Goal: Transaction & Acquisition: Purchase product/service

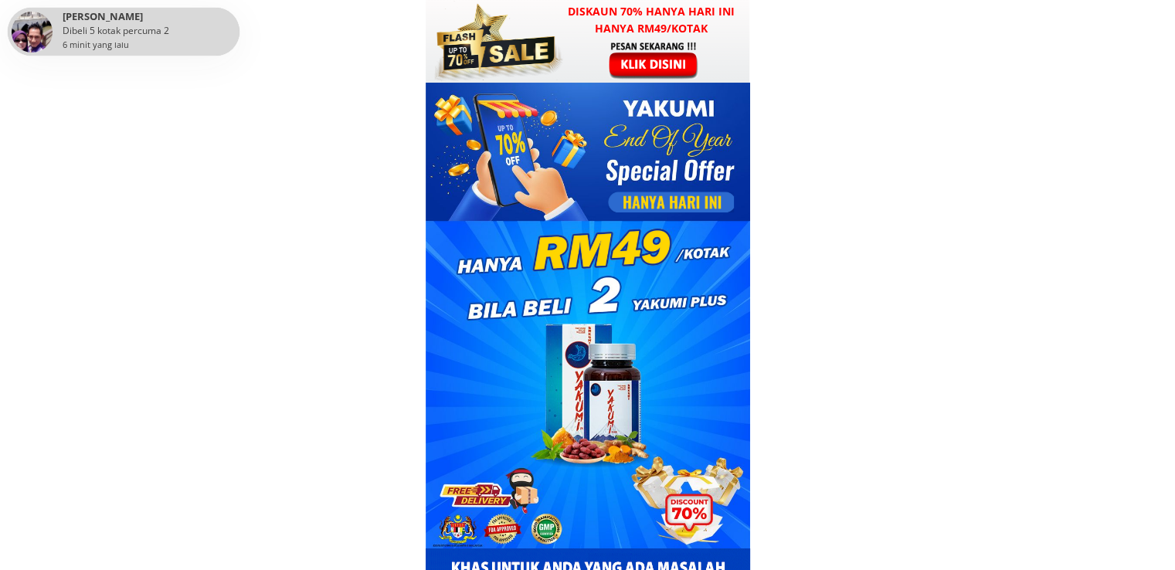
click at [673, 40] on div at bounding box center [655, 59] width 120 height 39
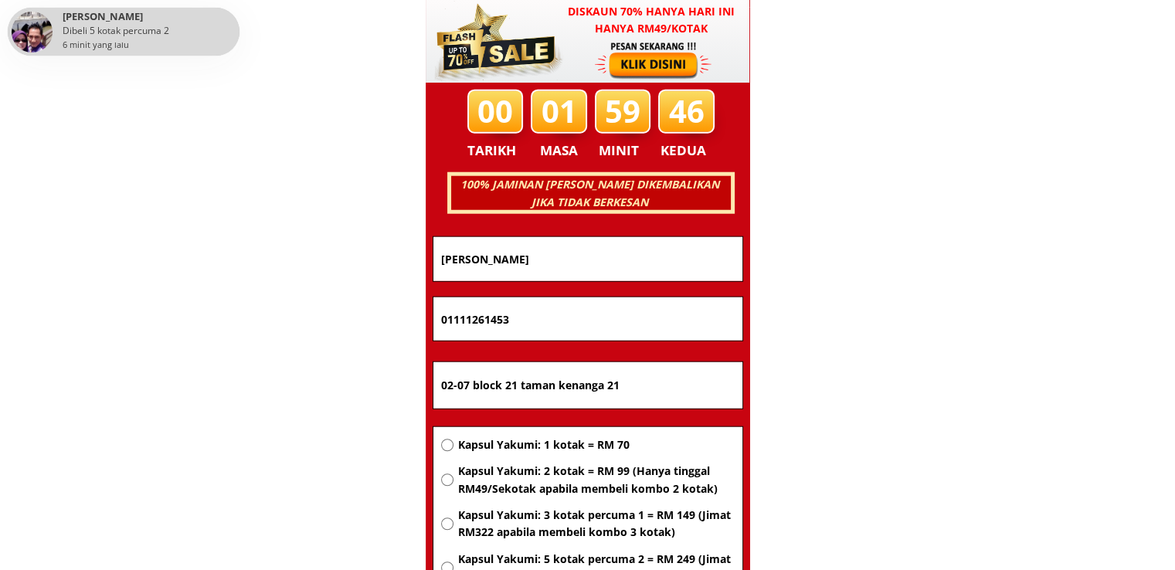
scroll to position [9900, 0]
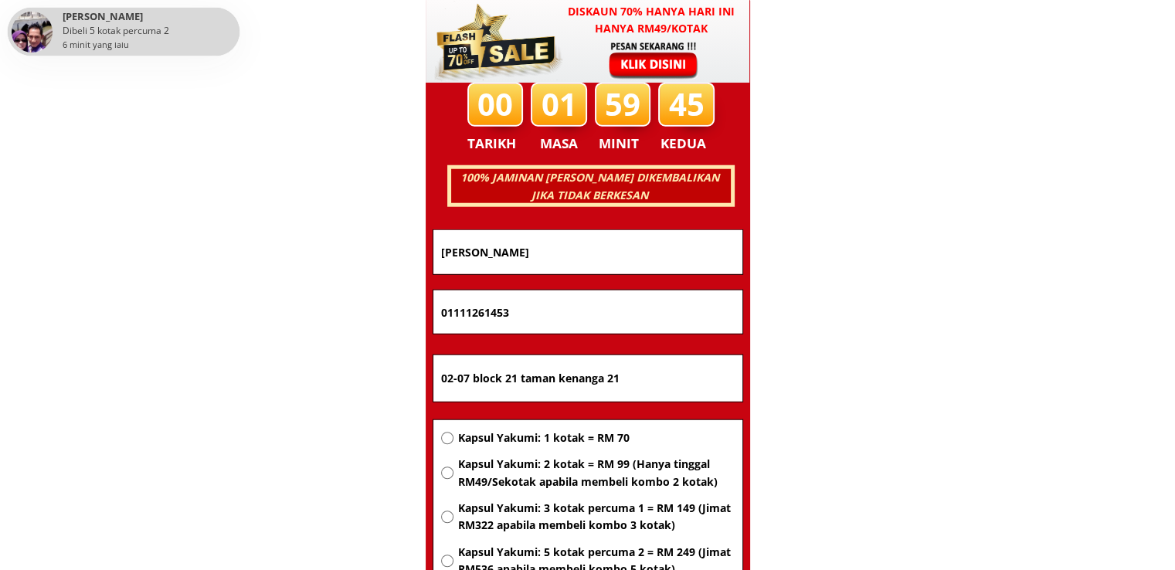
drag, startPoint x: 677, startPoint y: 375, endPoint x: 277, endPoint y: 387, distance: 399.6
paste input "[GEOGRAPHIC_DATA]"
type input "[GEOGRAPHIC_DATA]"
drag, startPoint x: 532, startPoint y: 309, endPoint x: 340, endPoint y: 319, distance: 191.9
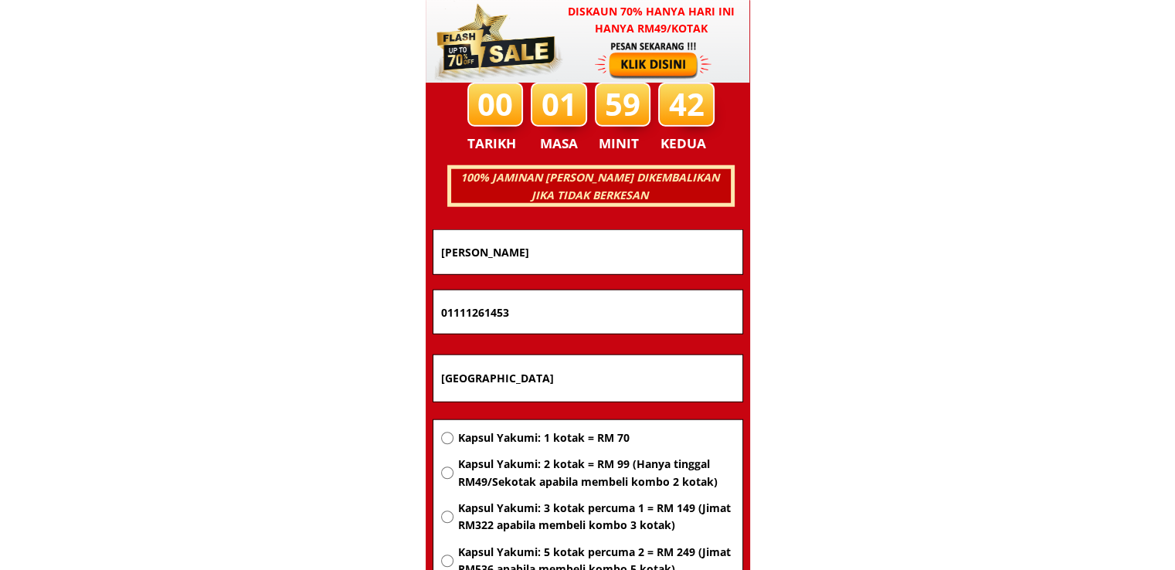
paste input "1125654150"
type input "1125654150"
drag, startPoint x: 629, startPoint y: 249, endPoint x: 338, endPoint y: 254, distance: 291.3
paste input "[PERSON_NAME]"
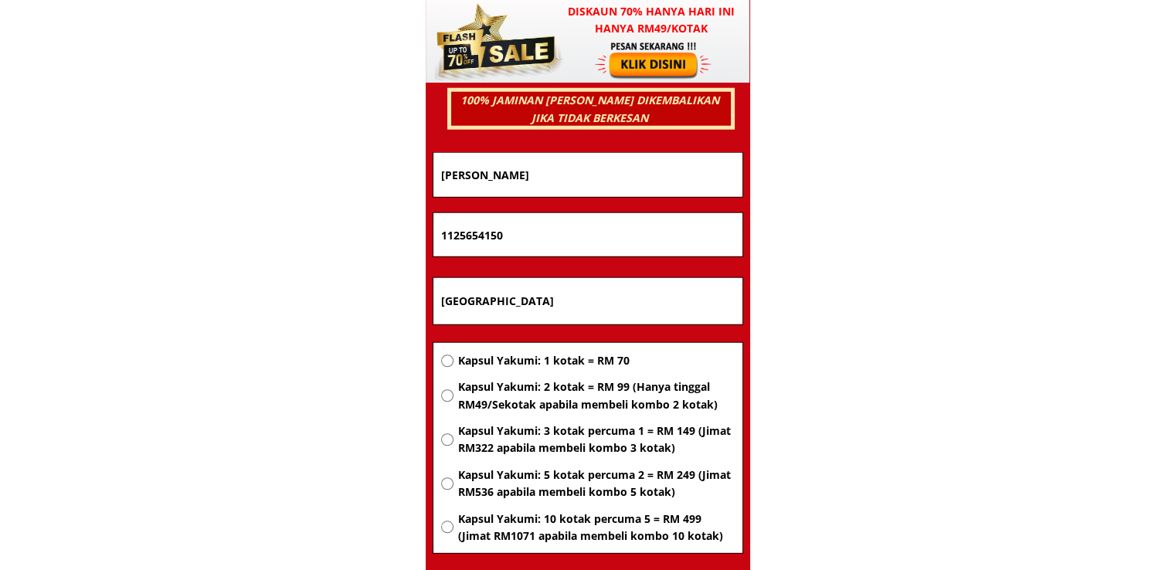
type input "[PERSON_NAME]"
click at [538, 394] on span "Kapsul Yakumi: 2 kotak = RM 99 (Hanya tinggal RM49/Sekotak apabila membeli komb…" at bounding box center [595, 396] width 277 height 35
radio input "true"
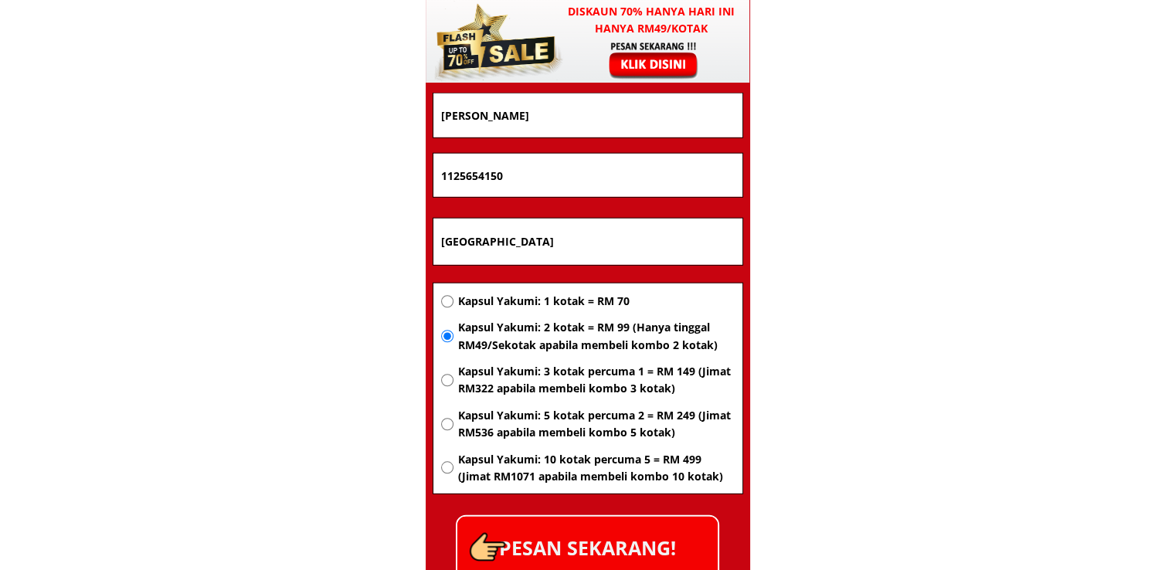
scroll to position [10131, 0]
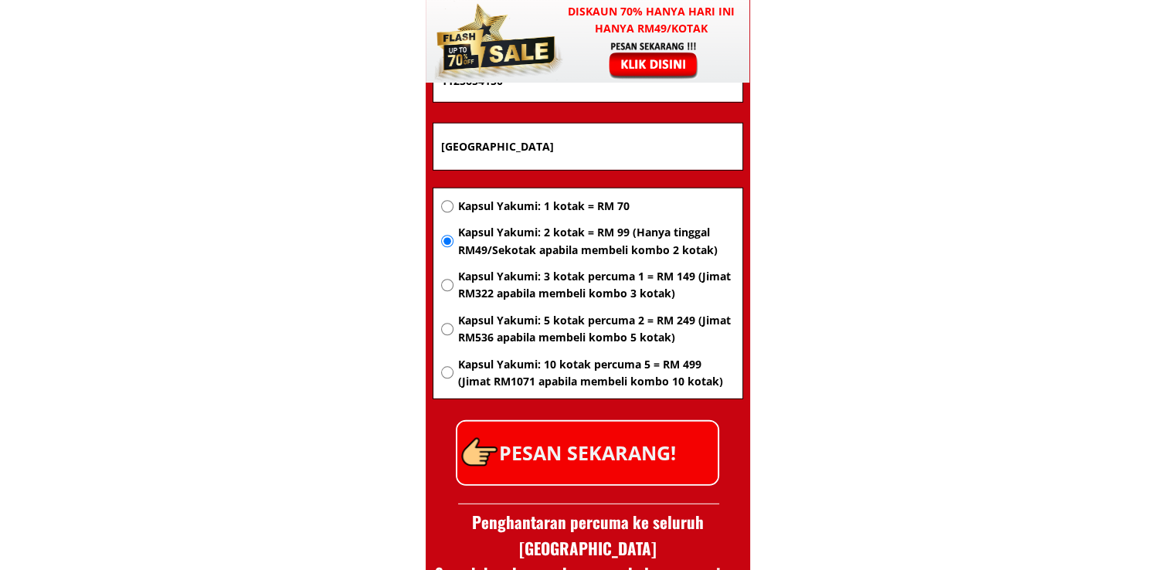
click at [620, 464] on p "PESAN SEKARANG!" at bounding box center [587, 453] width 260 height 63
